Goal: Information Seeking & Learning: Learn about a topic

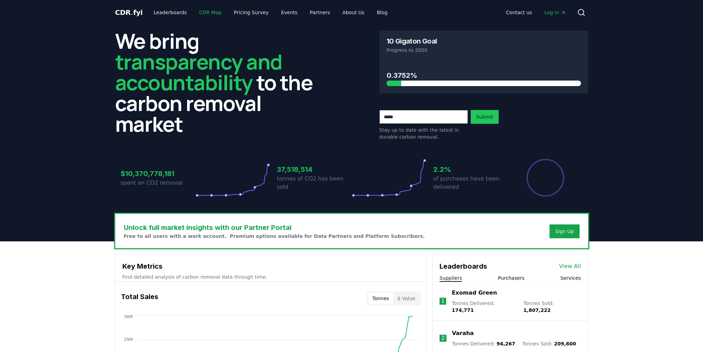
click at [194, 13] on link "CDR Map" at bounding box center [210, 12] width 33 height 12
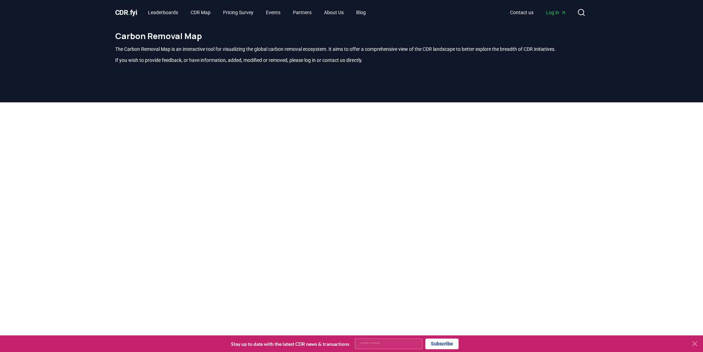
scroll to position [203, 0]
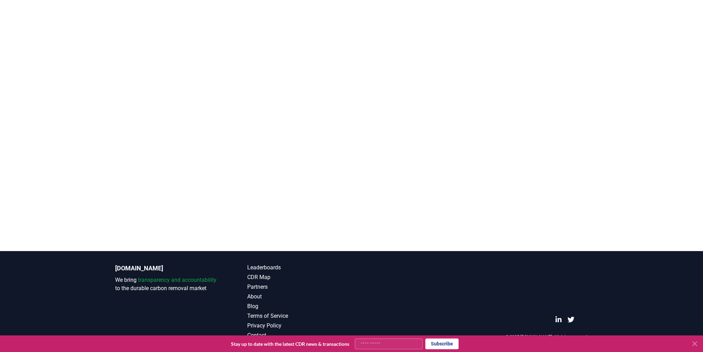
click at [695, 341] on icon at bounding box center [695, 344] width 8 height 8
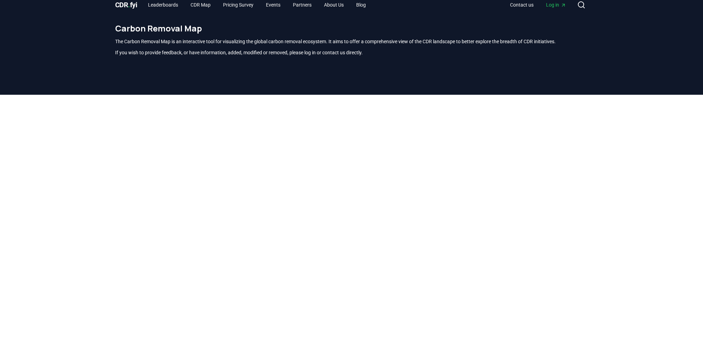
scroll to position [0, 0]
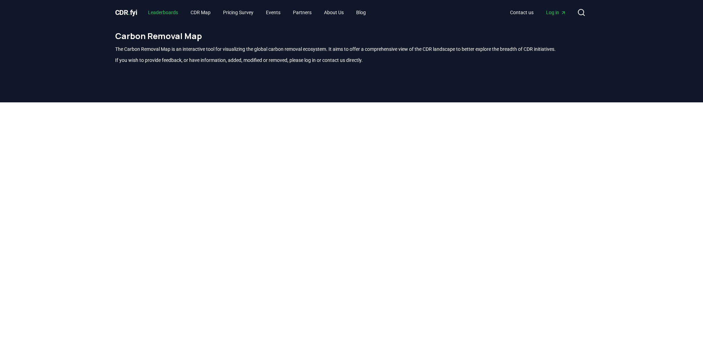
click at [173, 10] on link "Leaderboards" at bounding box center [163, 12] width 41 height 12
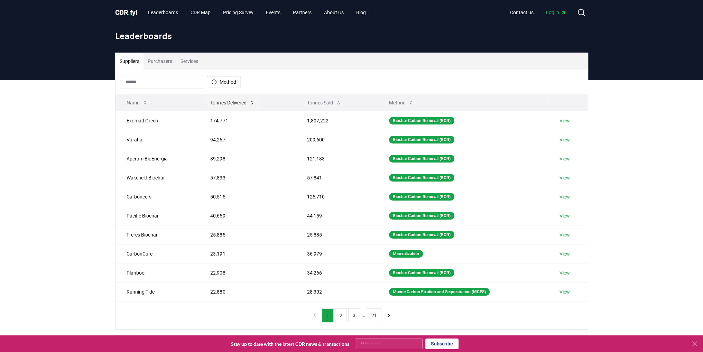
click at [211, 103] on button "Tonnes Delivered" at bounding box center [232, 103] width 55 height 14
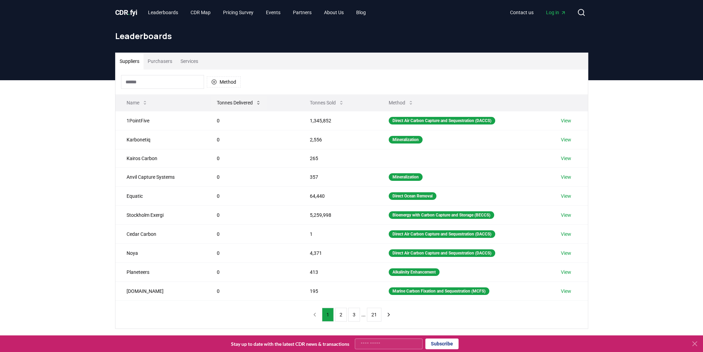
click at [223, 103] on button "Tonnes Delivered" at bounding box center [238, 103] width 55 height 14
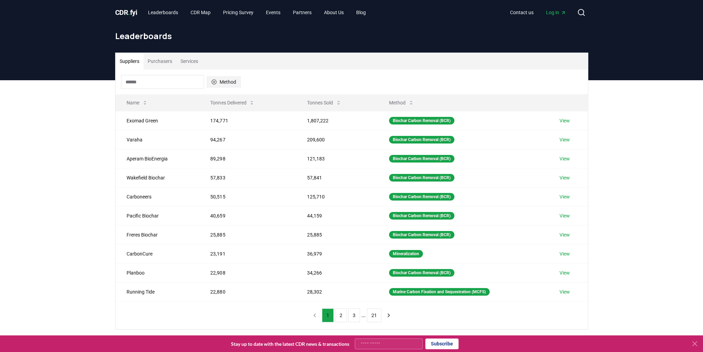
click at [231, 82] on button "Method" at bounding box center [224, 81] width 34 height 11
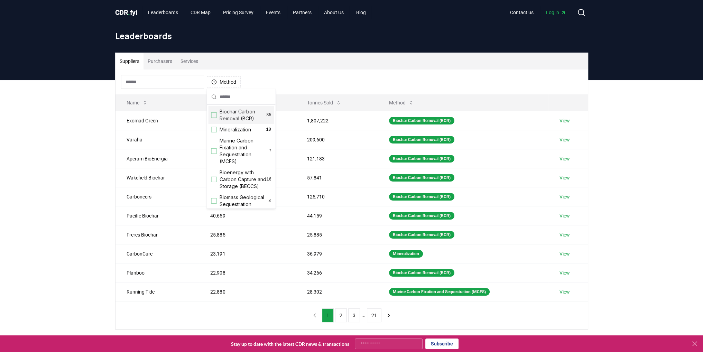
click at [76, 100] on div "Suppliers Purchasers Services Method Name Tonnes Delivered Tonnes Sold Method E…" at bounding box center [351, 218] width 703 height 277
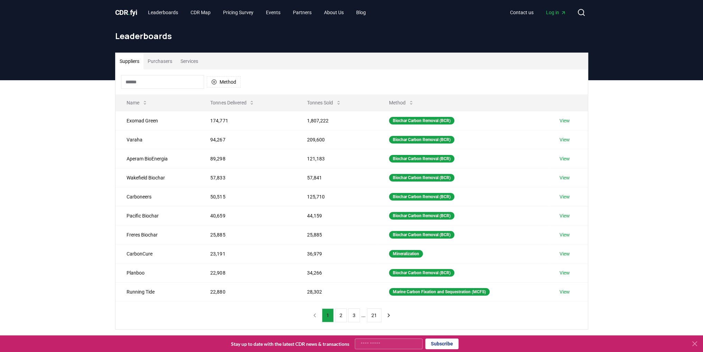
click at [162, 60] on button "Purchasers" at bounding box center [160, 61] width 33 height 17
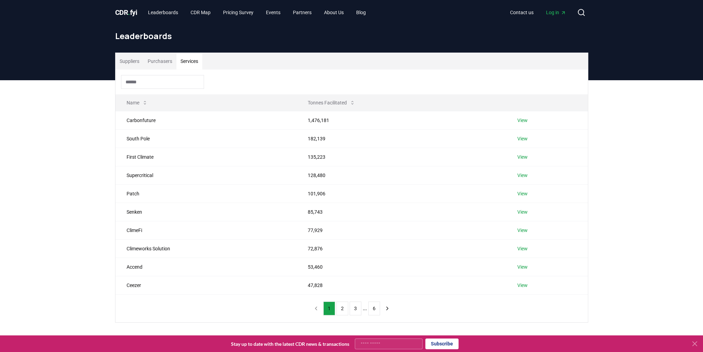
click at [187, 69] on button "Services" at bounding box center [189, 61] width 26 height 17
click at [192, 59] on button "Services" at bounding box center [189, 61] width 26 height 17
click at [341, 306] on button "2" at bounding box center [343, 309] width 12 height 14
click at [140, 173] on td "Milkywire" at bounding box center [209, 175] width 186 height 18
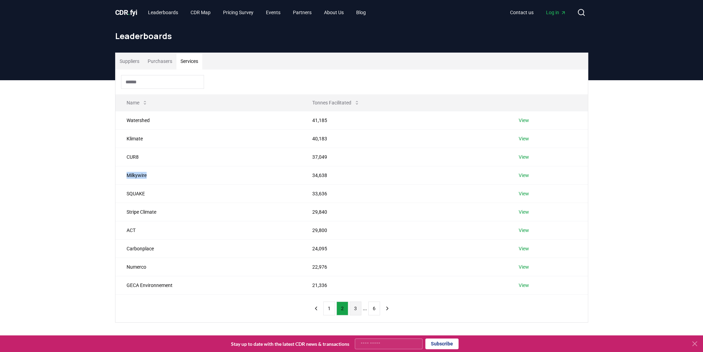
click at [354, 313] on button "3" at bounding box center [356, 309] width 12 height 14
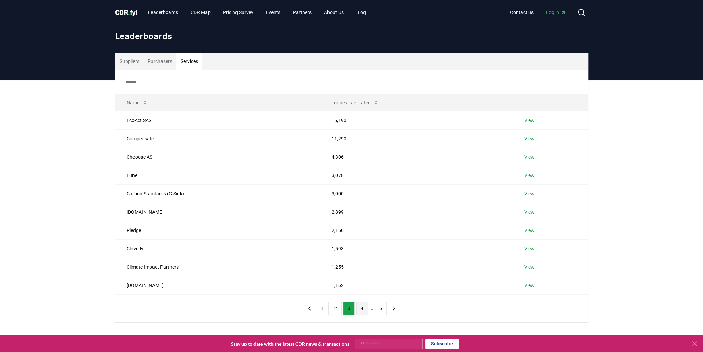
click at [364, 310] on button "4" at bounding box center [362, 309] width 12 height 14
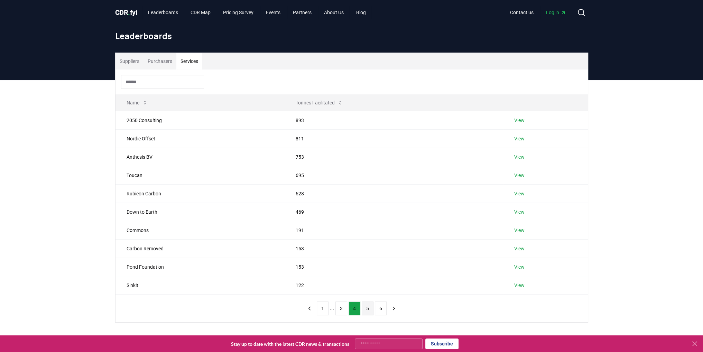
click at [364, 308] on button "5" at bounding box center [368, 309] width 12 height 14
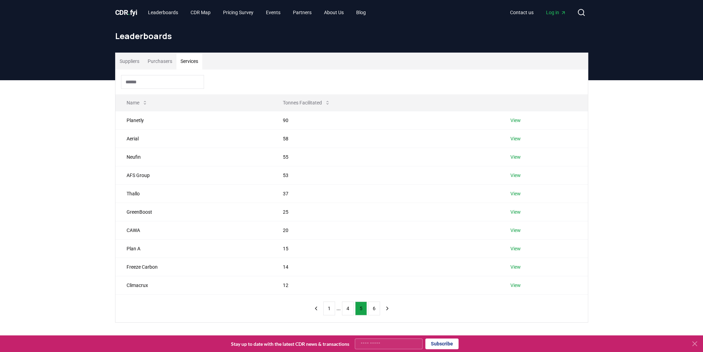
click at [374, 315] on div "1 ... 4 5 6" at bounding box center [351, 309] width 97 height 28
click at [370, 312] on button "6" at bounding box center [374, 309] width 12 height 14
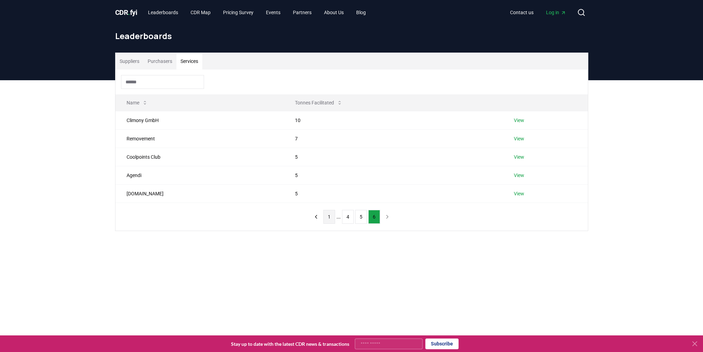
click at [324, 216] on button "1" at bounding box center [329, 217] width 12 height 14
